Goal: Information Seeking & Learning: Learn about a topic

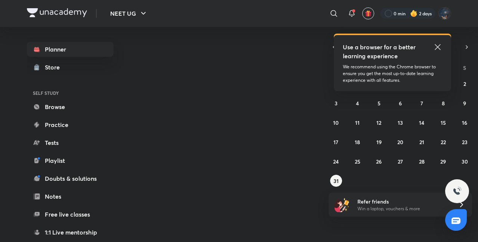
click at [370, 47] on icon at bounding box center [437, 47] width 9 height 9
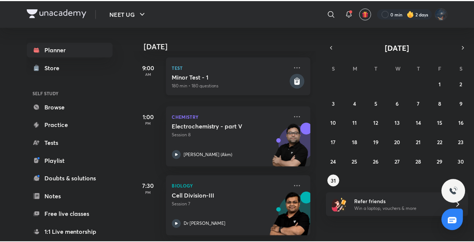
scroll to position [112, 0]
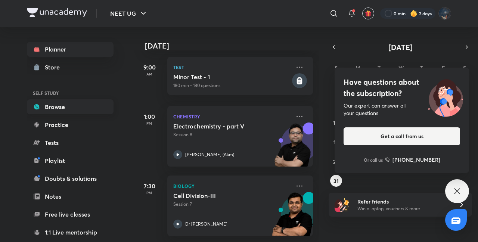
click at [43, 102] on link "Browse" at bounding box center [70, 106] width 87 height 15
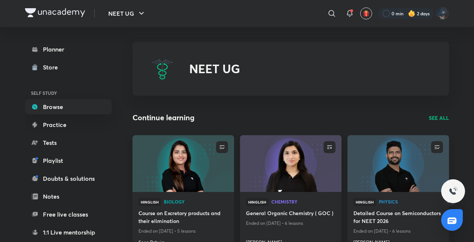
click at [268, 164] on img at bounding box center [290, 163] width 103 height 58
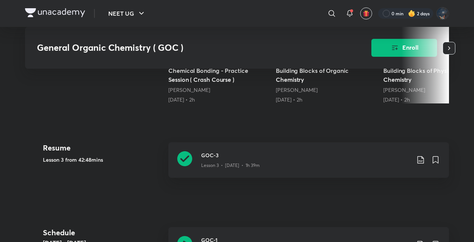
scroll to position [249, 0]
click at [268, 164] on div "Lesson 3 • [DATE] • 1h 39m" at bounding box center [305, 164] width 209 height 10
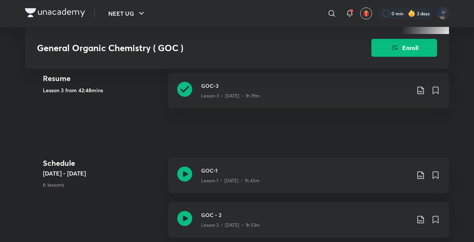
scroll to position [323, 0]
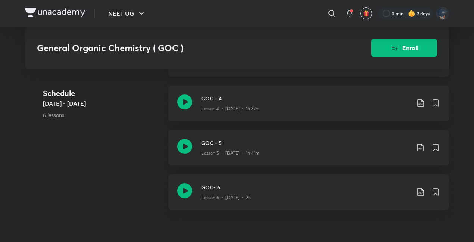
scroll to position [523, 0]
click at [286, 115] on div "GOC - 4 Lesson 4 • [DATE] • 1h 37m" at bounding box center [308, 104] width 281 height 35
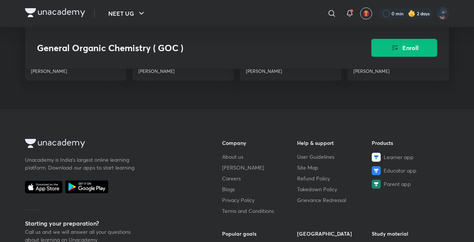
scroll to position [837, 0]
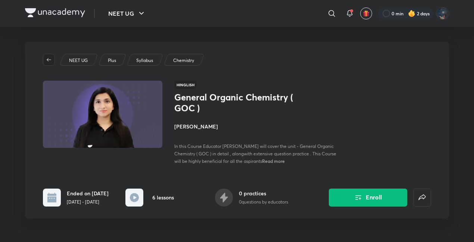
click at [53, 59] on span "button" at bounding box center [48, 60] width 11 height 6
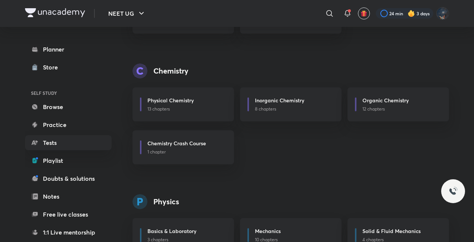
scroll to position [312, 0]
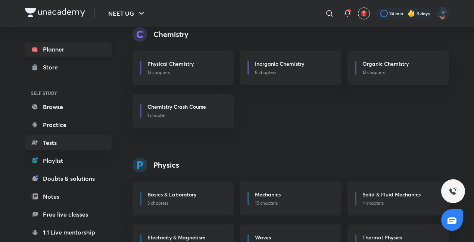
click at [58, 53] on link "Planner" at bounding box center [68, 49] width 87 height 15
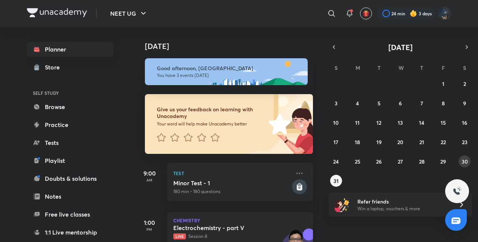
click at [464, 158] on abbr "30" at bounding box center [464, 161] width 6 height 7
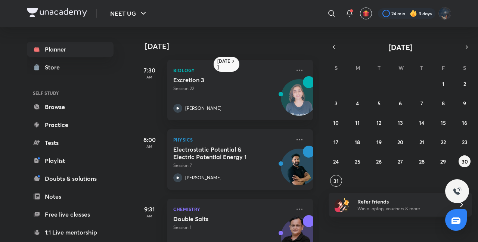
scroll to position [168, 0]
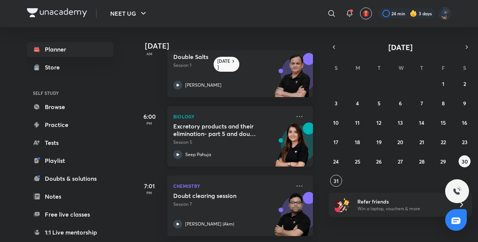
click at [175, 150] on icon at bounding box center [177, 154] width 9 height 9
